Goal: Information Seeking & Learning: Learn about a topic

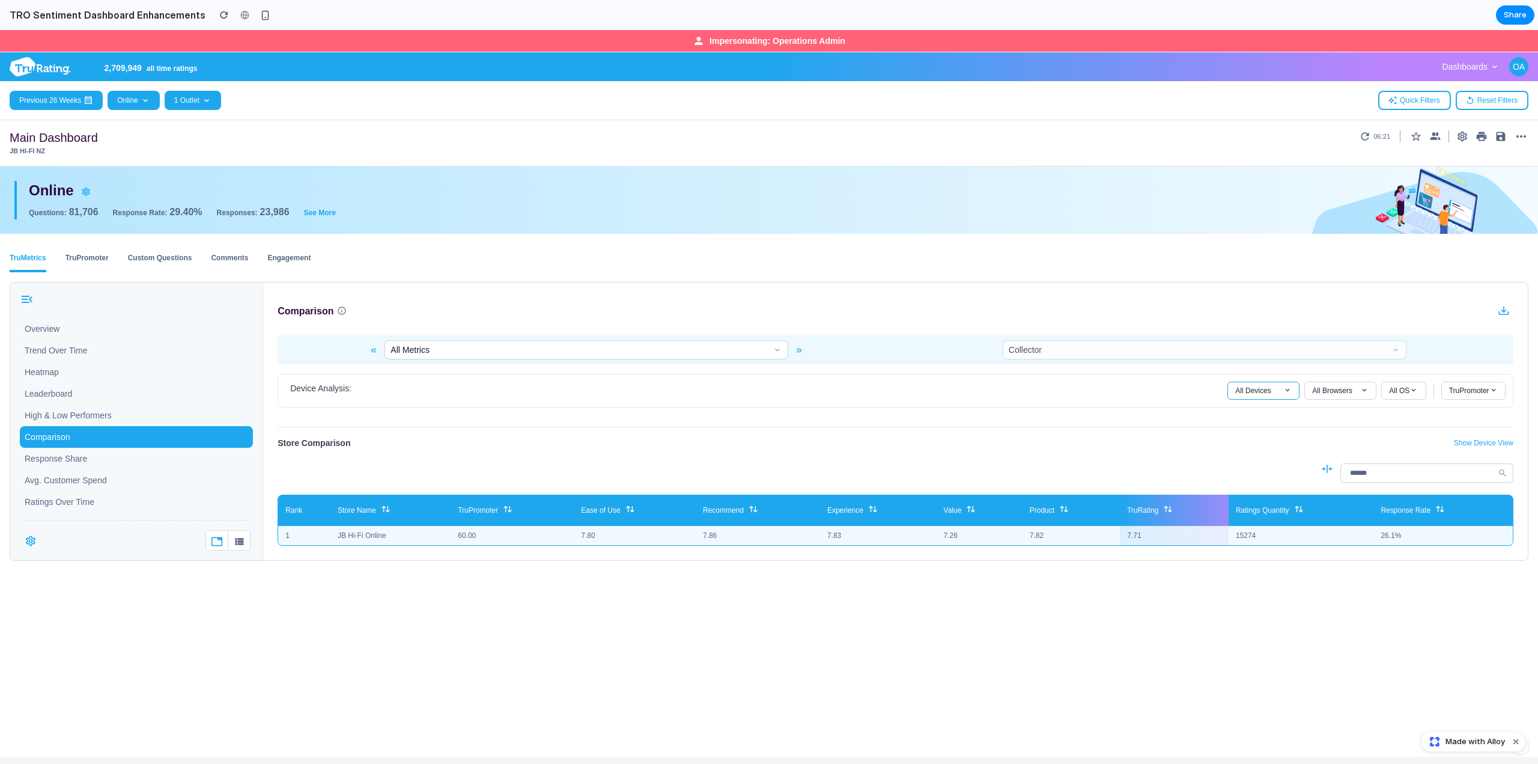
click at [1283, 391] on span at bounding box center [1287, 390] width 8 height 8
click at [1255, 428] on button "Desktop" at bounding box center [1263, 431] width 71 height 19
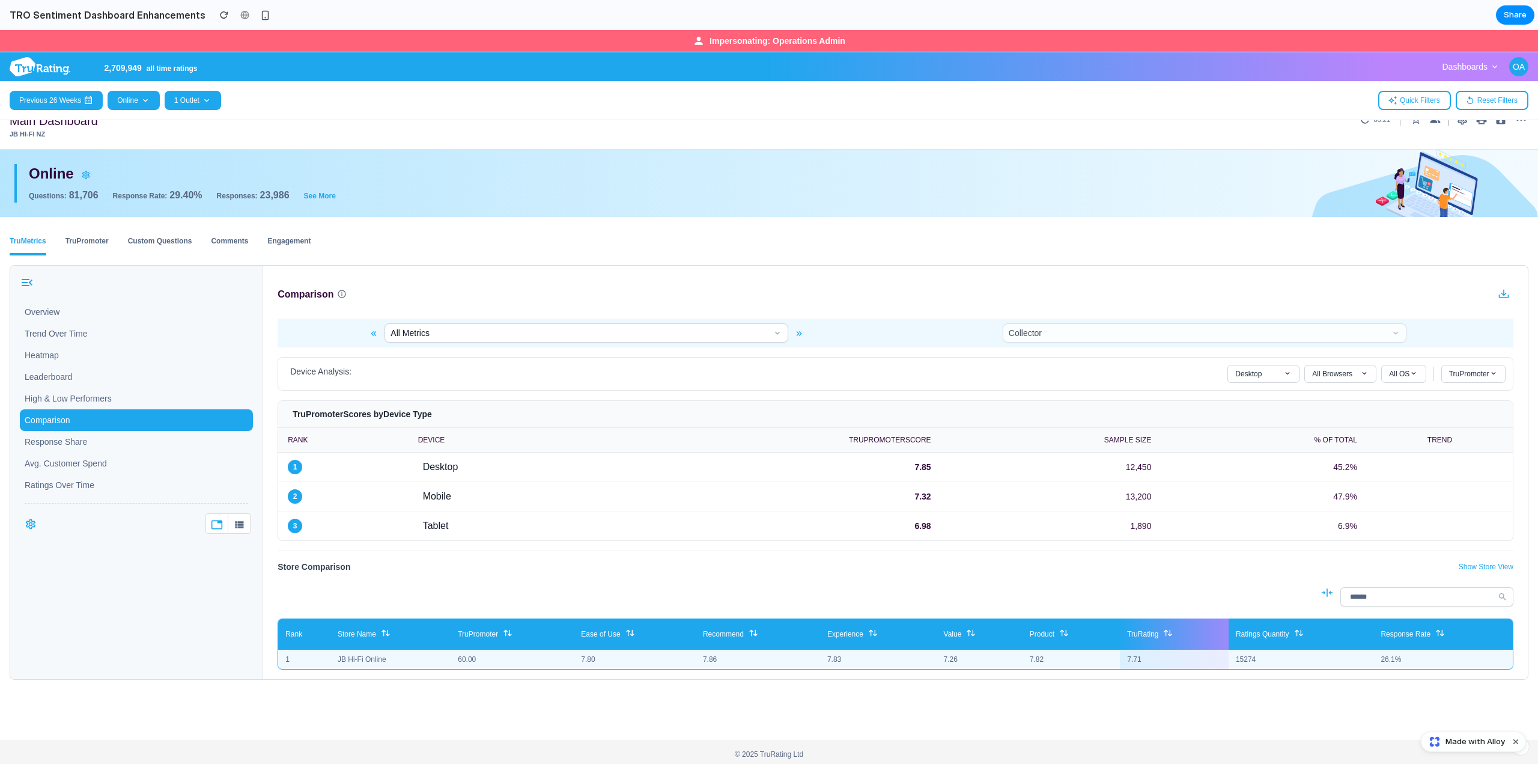
scroll to position [22, 0]
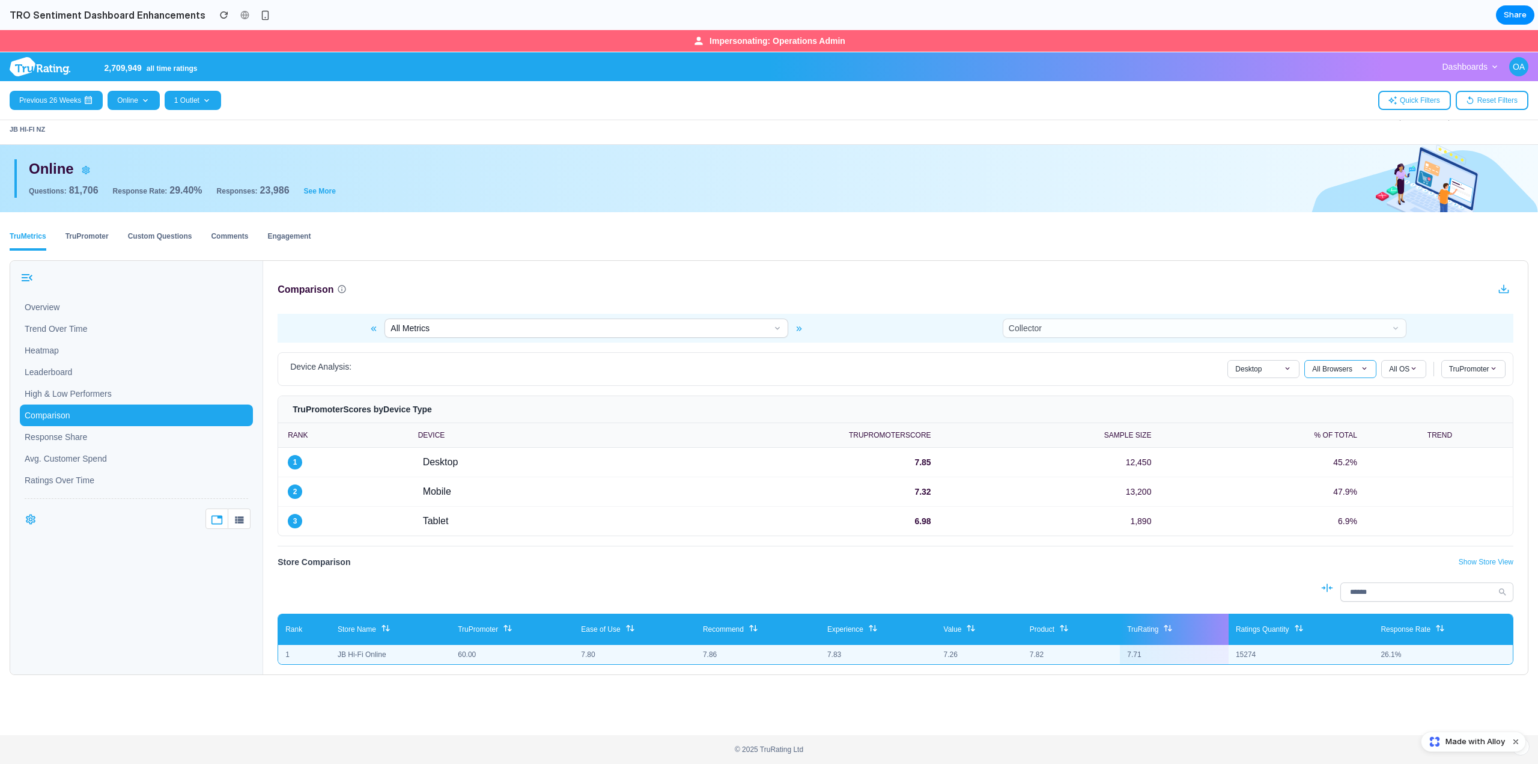
click at [1330, 368] on span "All Browsers" at bounding box center [1332, 369] width 40 height 10
click at [1321, 406] on button "Chrome" at bounding box center [1340, 409] width 71 height 19
click at [1395, 372] on span "All OS" at bounding box center [1399, 369] width 20 height 10
click at [1399, 404] on button "Windows" at bounding box center [1403, 409] width 43 height 19
click at [1450, 371] on span "TruPromoter" at bounding box center [1469, 369] width 40 height 10
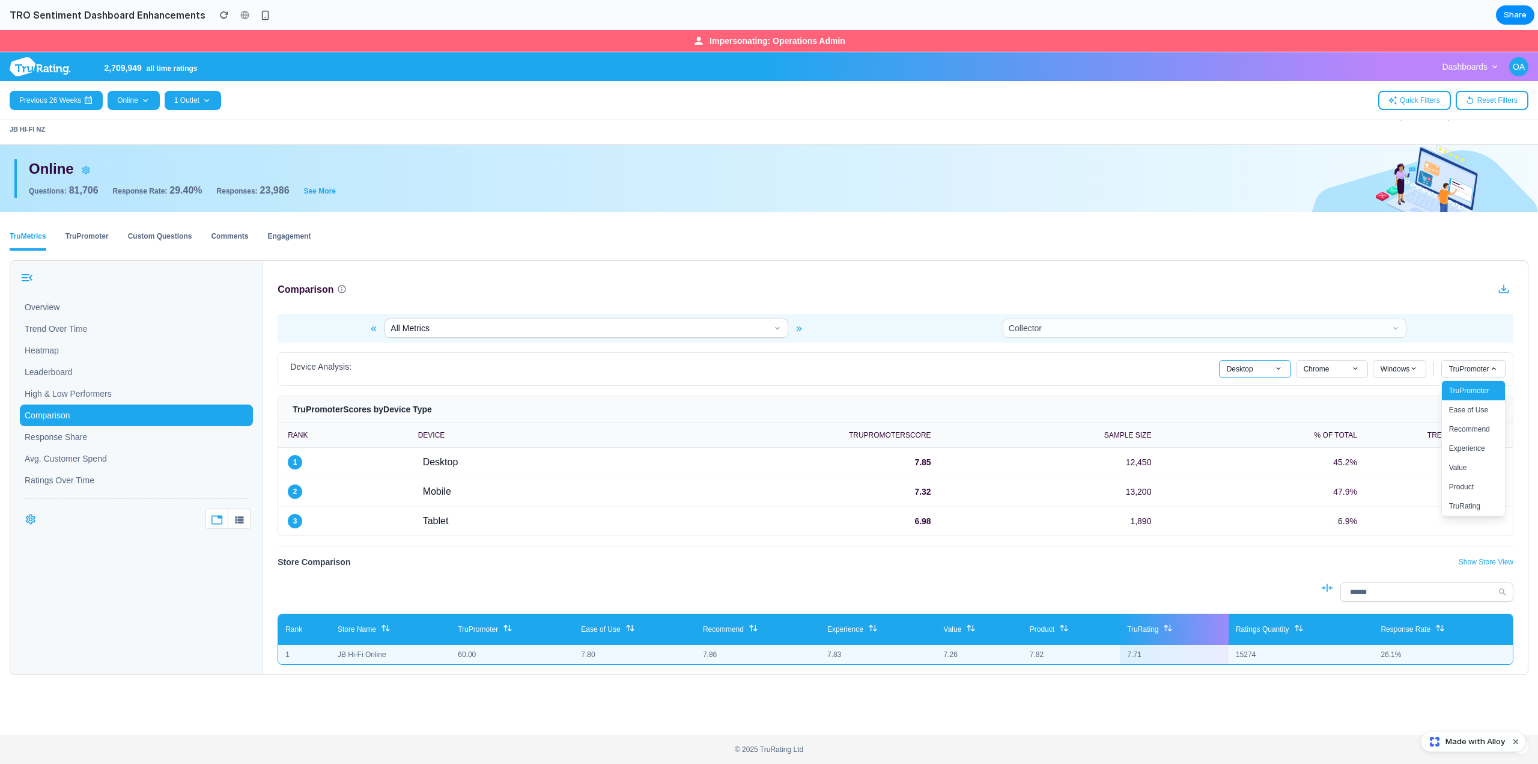
click at [1241, 369] on span "Desktop" at bounding box center [1240, 369] width 26 height 10
click at [1245, 424] on button "Mobile" at bounding box center [1255, 428] width 71 height 19
click at [1319, 367] on span "Chrome" at bounding box center [1317, 369] width 26 height 10
click at [1313, 425] on button "Safari" at bounding box center [1332, 428] width 71 height 19
drag, startPoint x: 297, startPoint y: 406, endPoint x: 442, endPoint y: 410, distance: 145.5
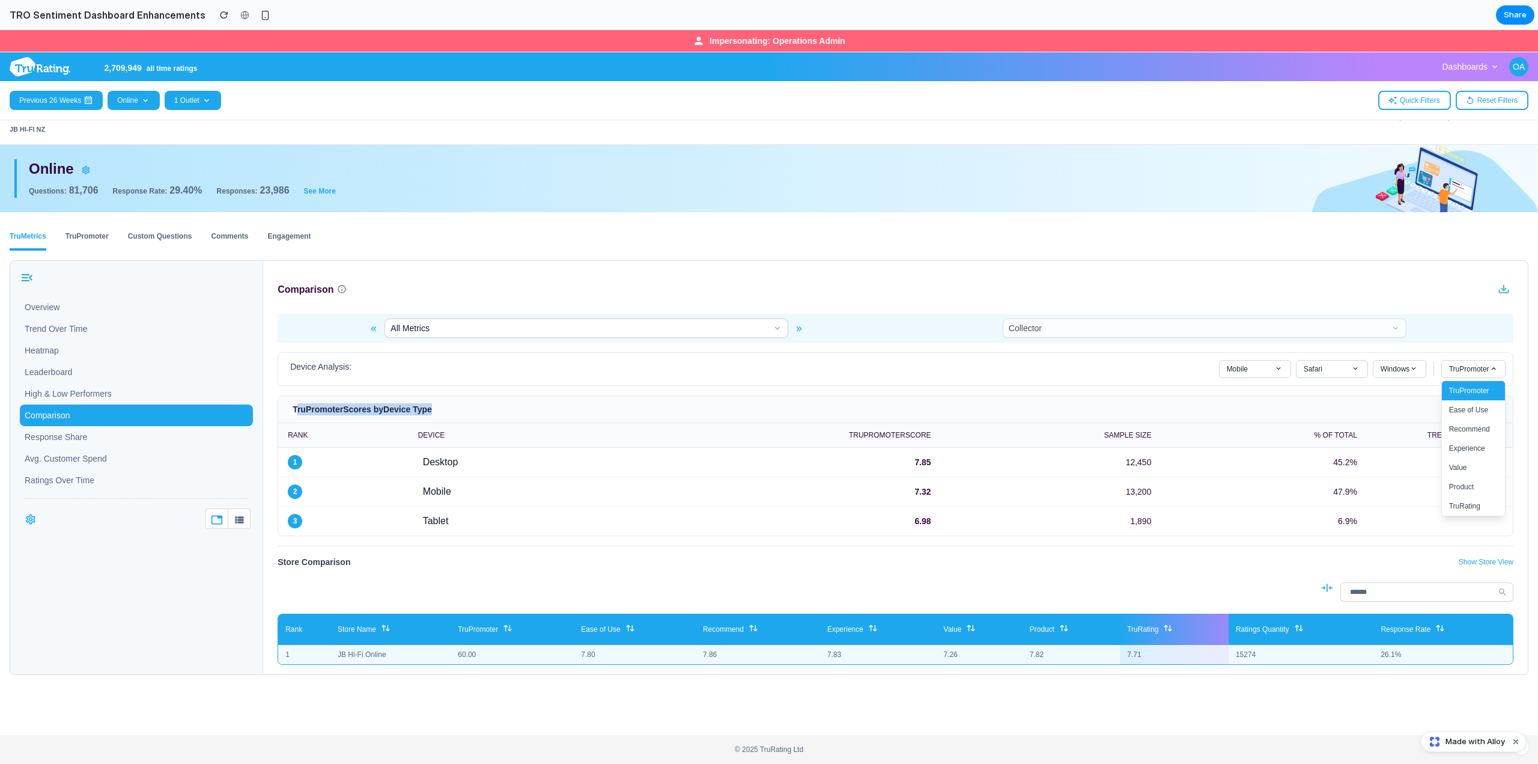
click at [442, 410] on h4 "TruPromoter Scores by Device Type" at bounding box center [896, 409] width 1216 height 12
click at [606, 410] on h4 "TruPromoter Scores by Device Type" at bounding box center [896, 409] width 1216 height 12
